Goal: Transaction & Acquisition: Download file/media

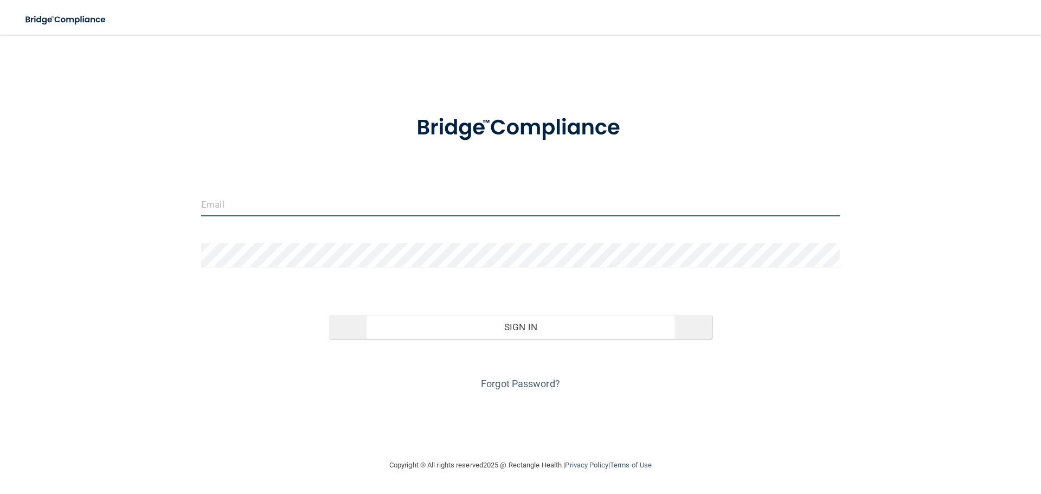
type input "[EMAIL_ADDRESS][DOMAIN_NAME]"
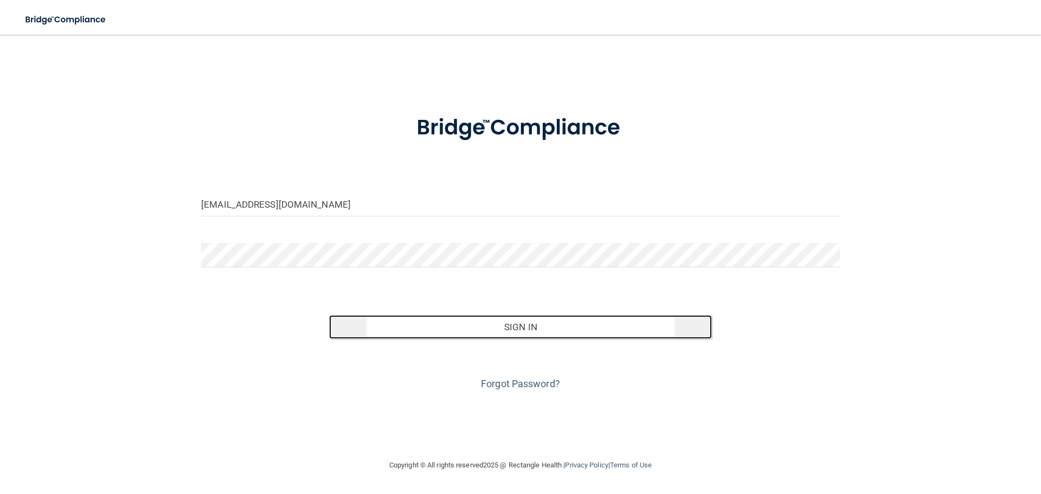
click at [591, 333] on button "Sign In" at bounding box center [520, 327] width 383 height 24
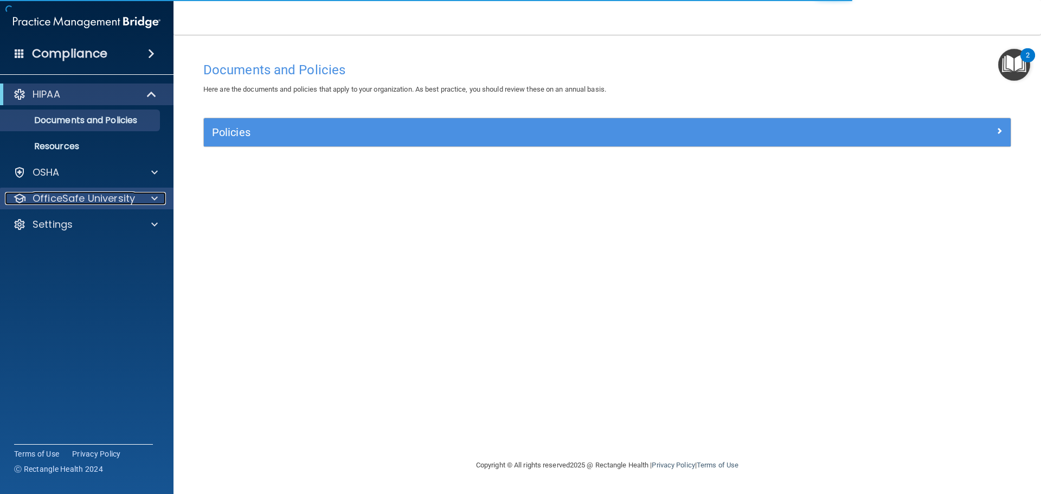
click at [137, 204] on div "OfficeSafe University" at bounding box center [72, 198] width 134 height 13
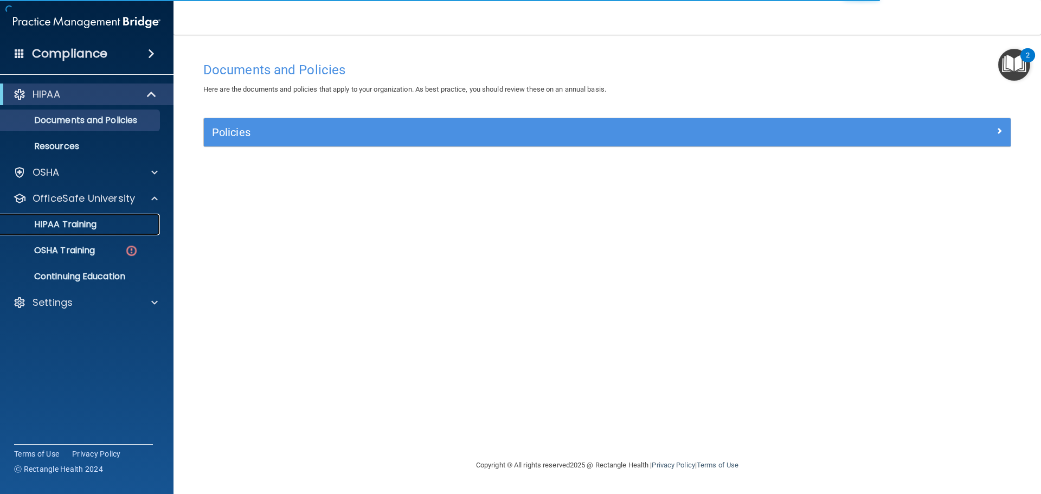
click at [114, 223] on div "HIPAA Training" at bounding box center [81, 224] width 148 height 11
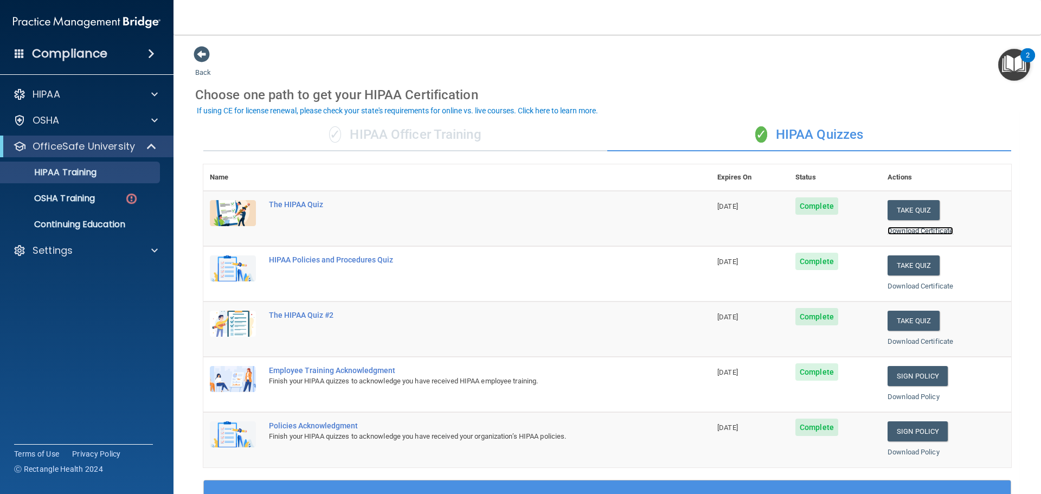
click at [928, 230] on link "Download Certificate" at bounding box center [920, 231] width 66 height 8
click at [906, 282] on link "Download Certificate" at bounding box center [920, 286] width 66 height 8
click at [887, 338] on link "Download Certificate" at bounding box center [920, 341] width 66 height 8
click at [921, 395] on link "Download Policy" at bounding box center [913, 397] width 52 height 8
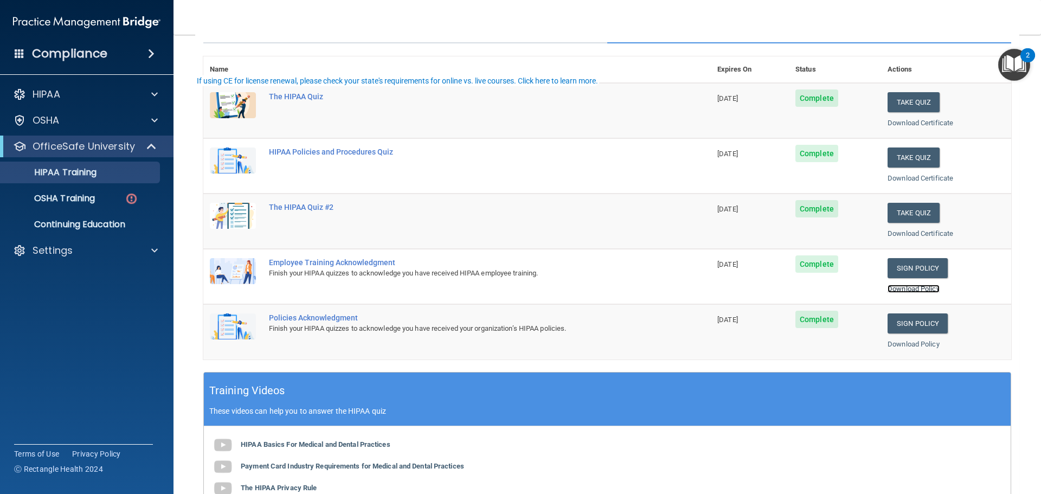
scroll to position [108, 0]
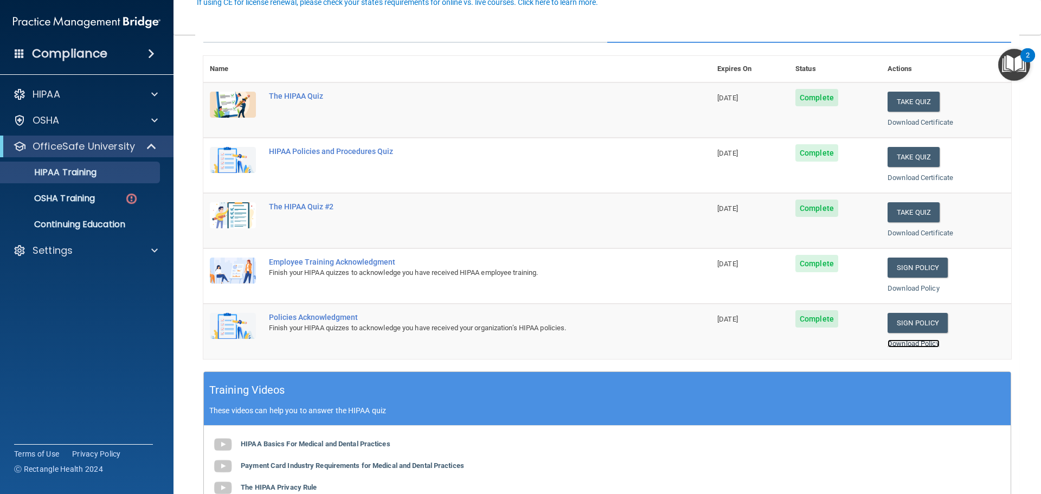
click at [892, 344] on link "Download Policy" at bounding box center [913, 343] width 52 height 8
